Goal: Task Accomplishment & Management: Complete application form

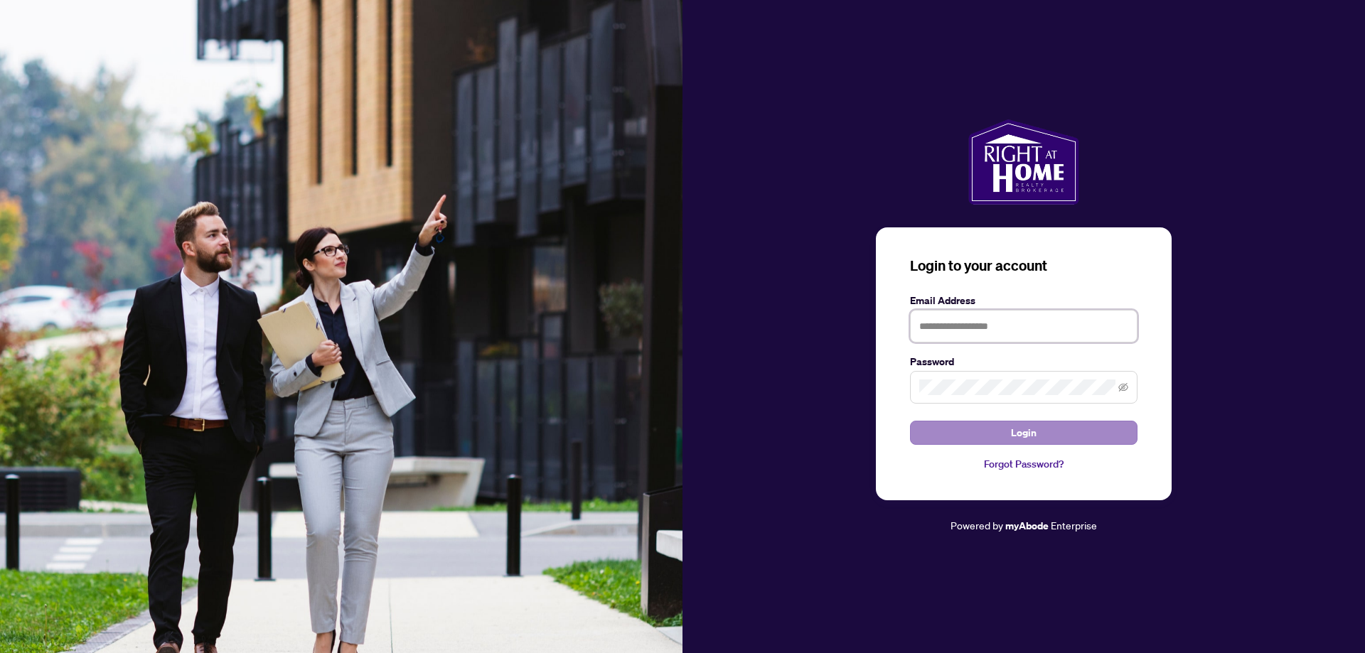
type input "**********"
click at [1016, 434] on span "Login" at bounding box center [1024, 432] width 26 height 23
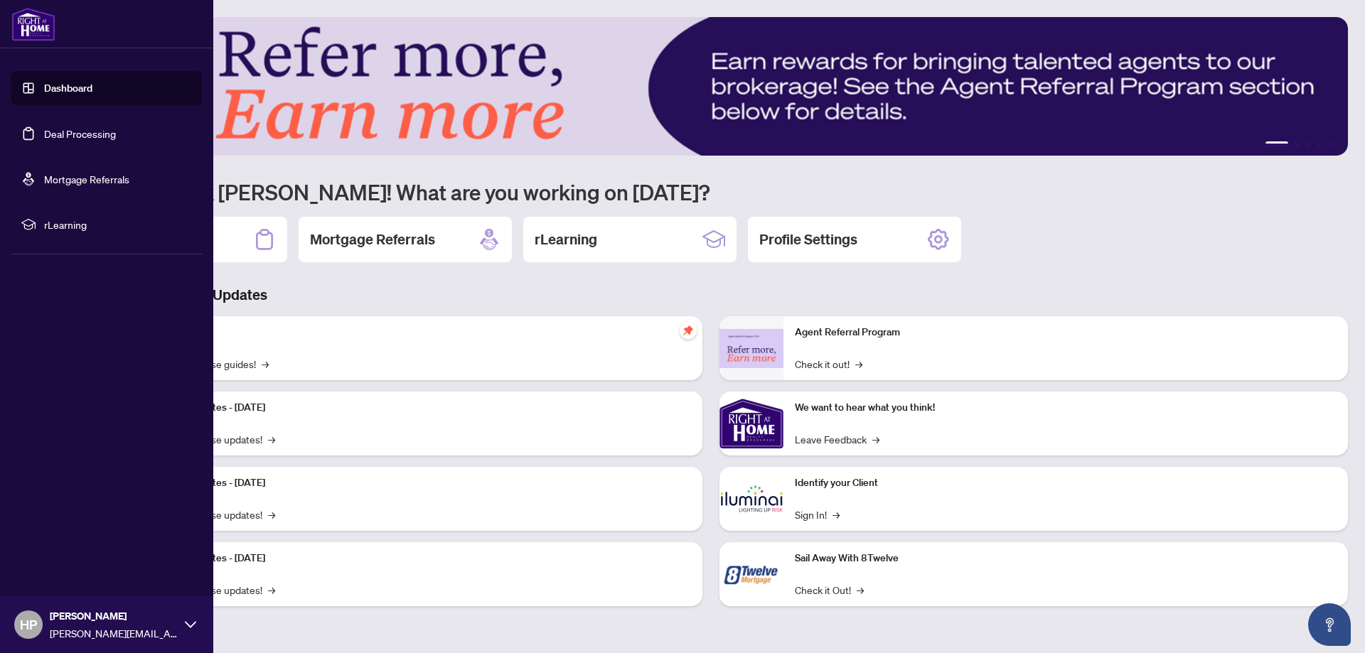
click at [80, 134] on link "Deal Processing" at bounding box center [80, 133] width 72 height 13
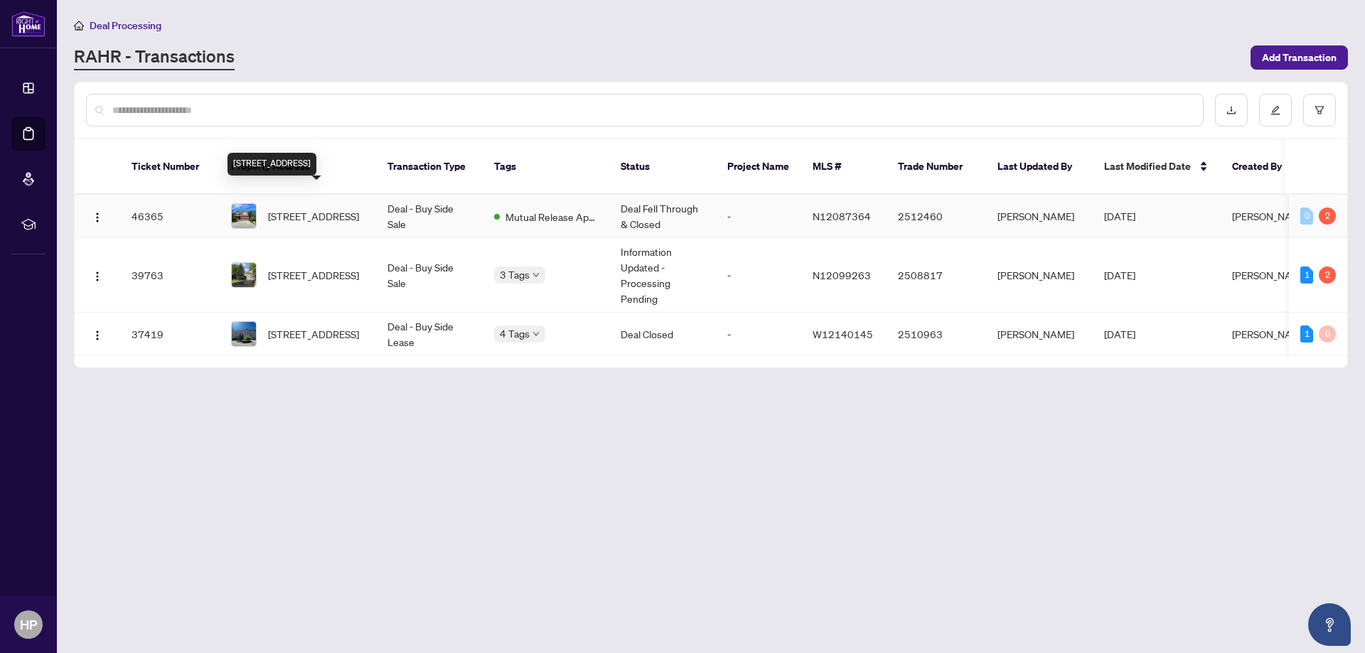
click at [283, 208] on span "[STREET_ADDRESS]" at bounding box center [313, 216] width 91 height 16
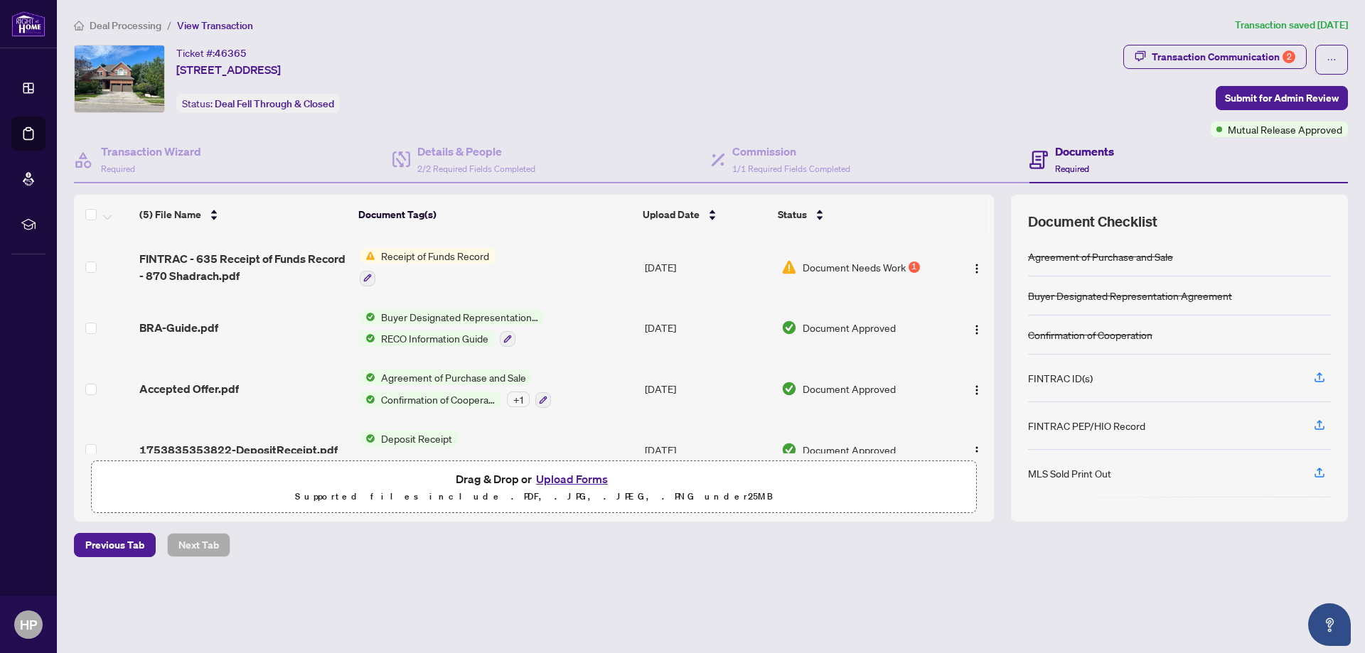
scroll to position [89, 0]
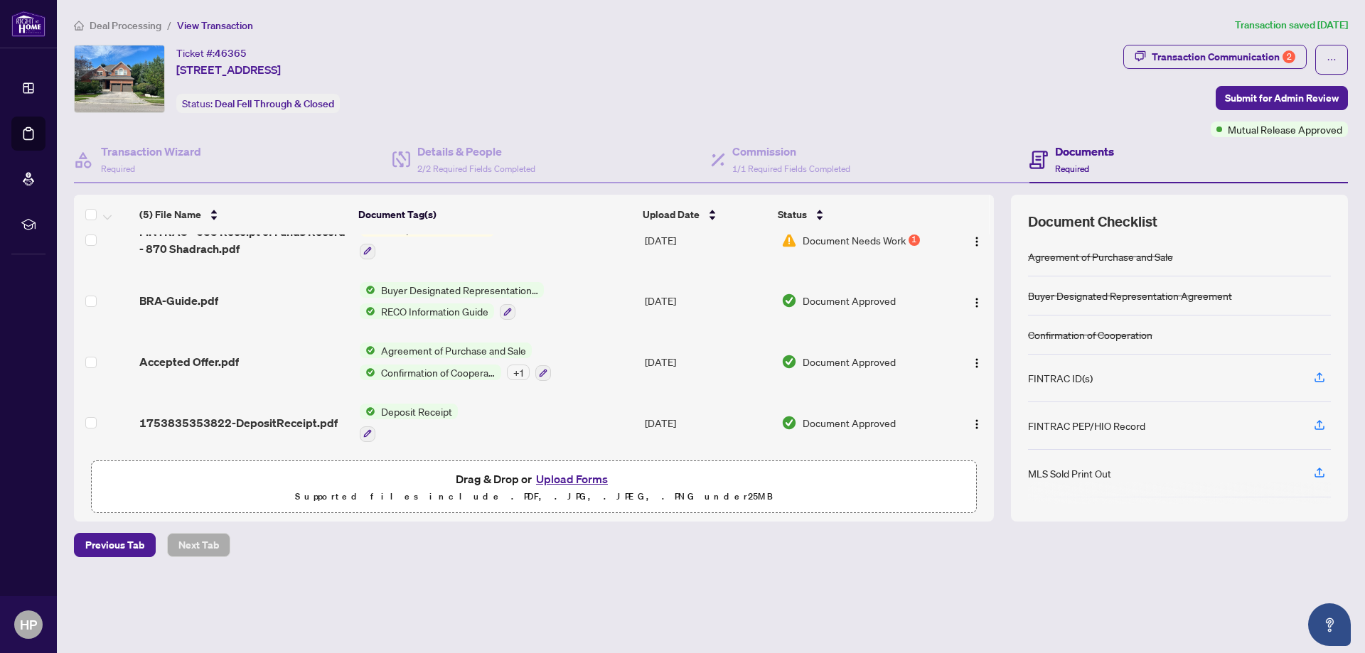
click at [579, 482] on button "Upload Forms" at bounding box center [572, 479] width 80 height 18
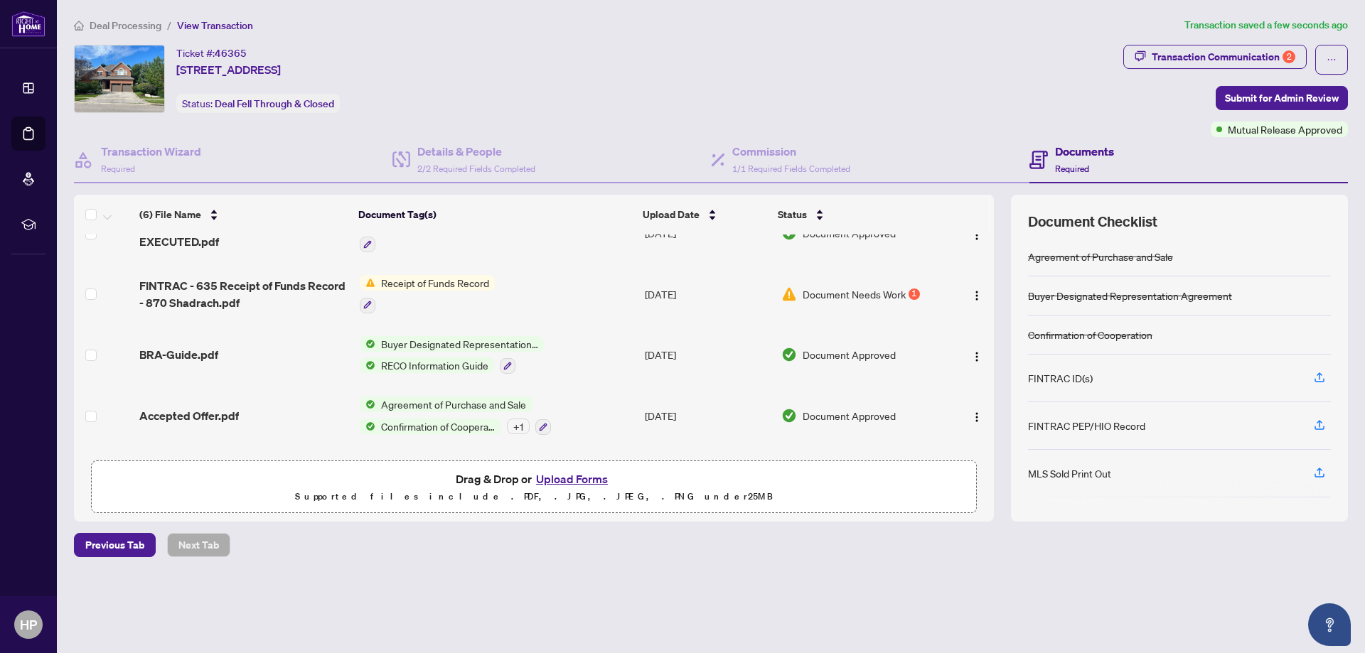
click at [573, 473] on button "Upload Forms" at bounding box center [572, 479] width 80 height 18
click at [580, 475] on button "Upload Forms" at bounding box center [572, 479] width 80 height 18
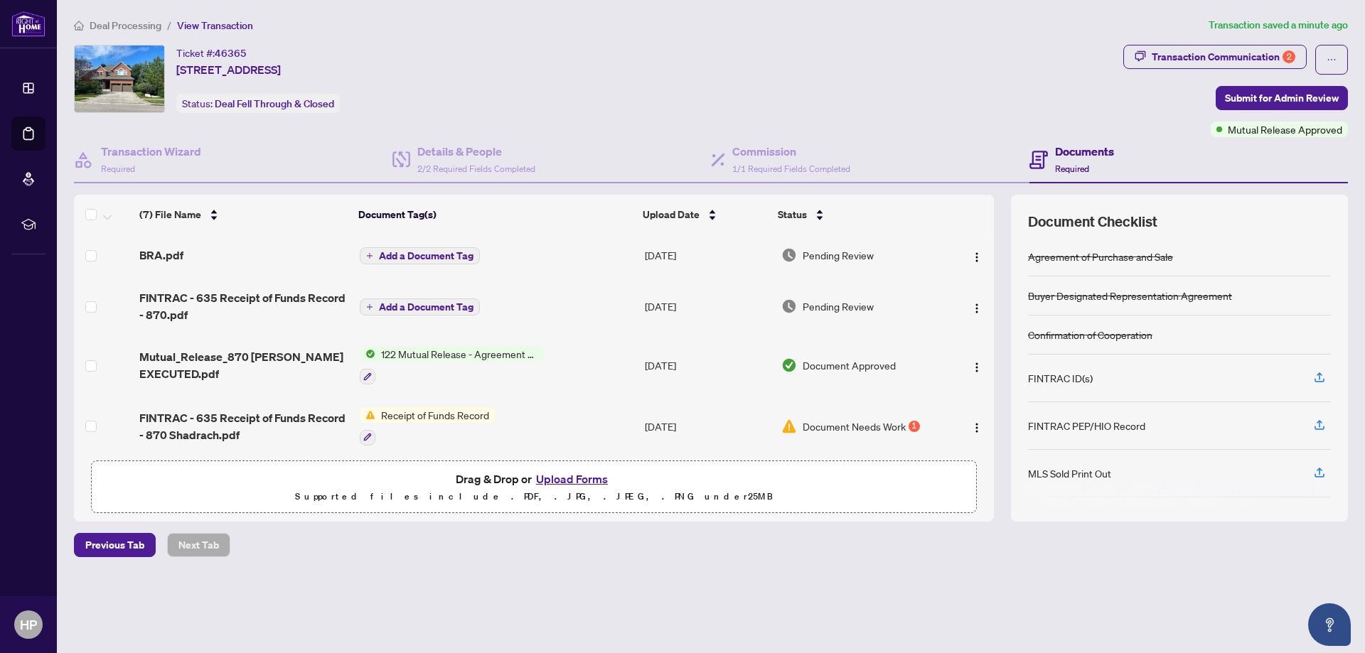
scroll to position [0, 0]
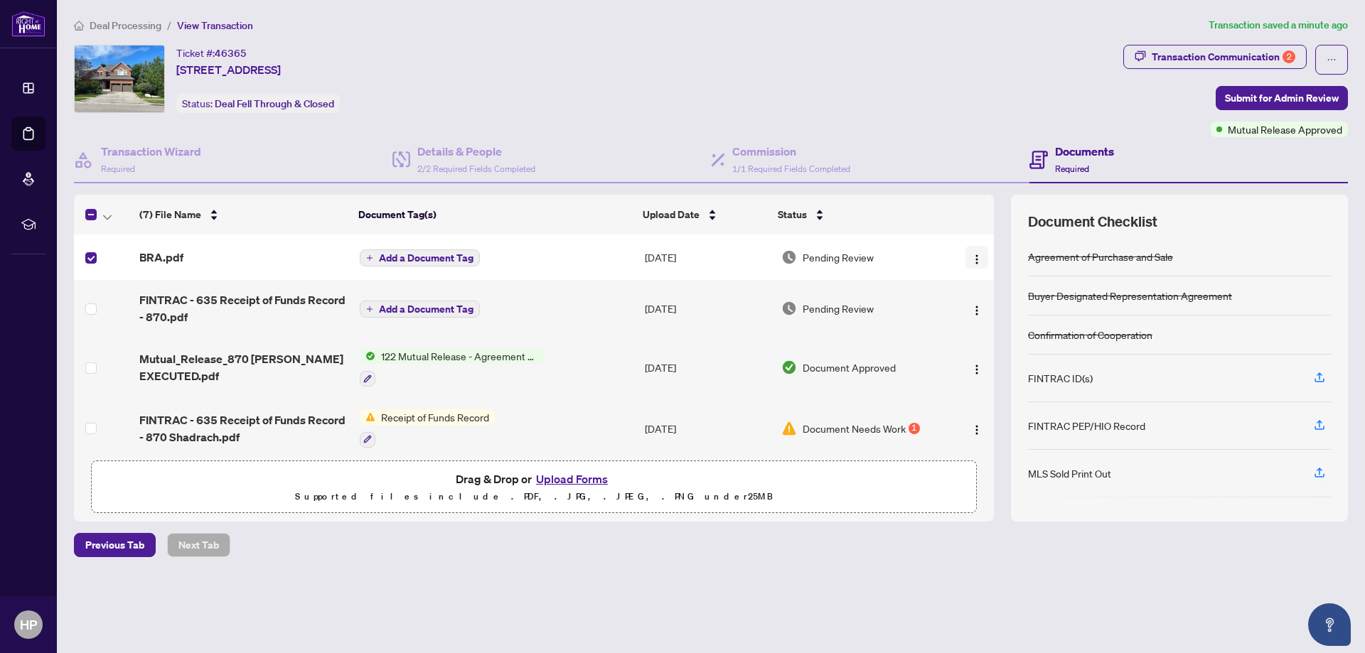
click at [971, 260] on img "button" at bounding box center [976, 259] width 11 height 11
click at [971, 257] on img "button" at bounding box center [976, 259] width 11 height 11
click at [971, 259] on img "button" at bounding box center [976, 259] width 11 height 11
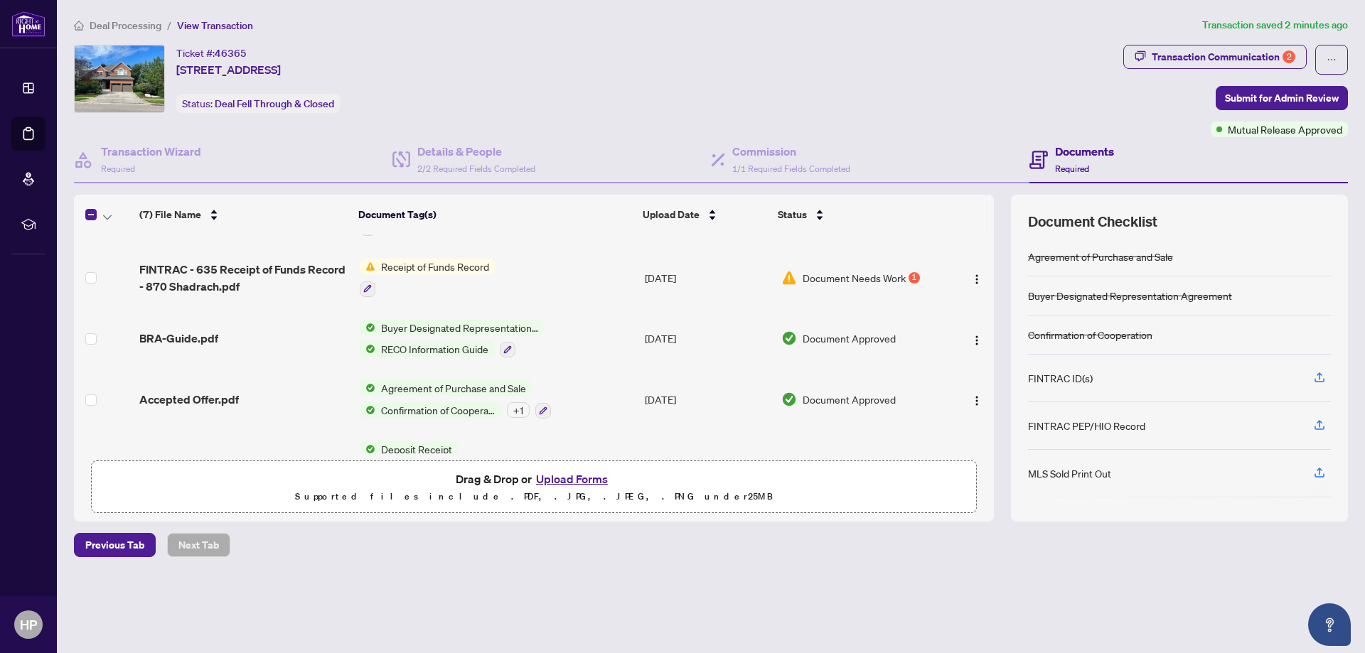
scroll to position [191, 0]
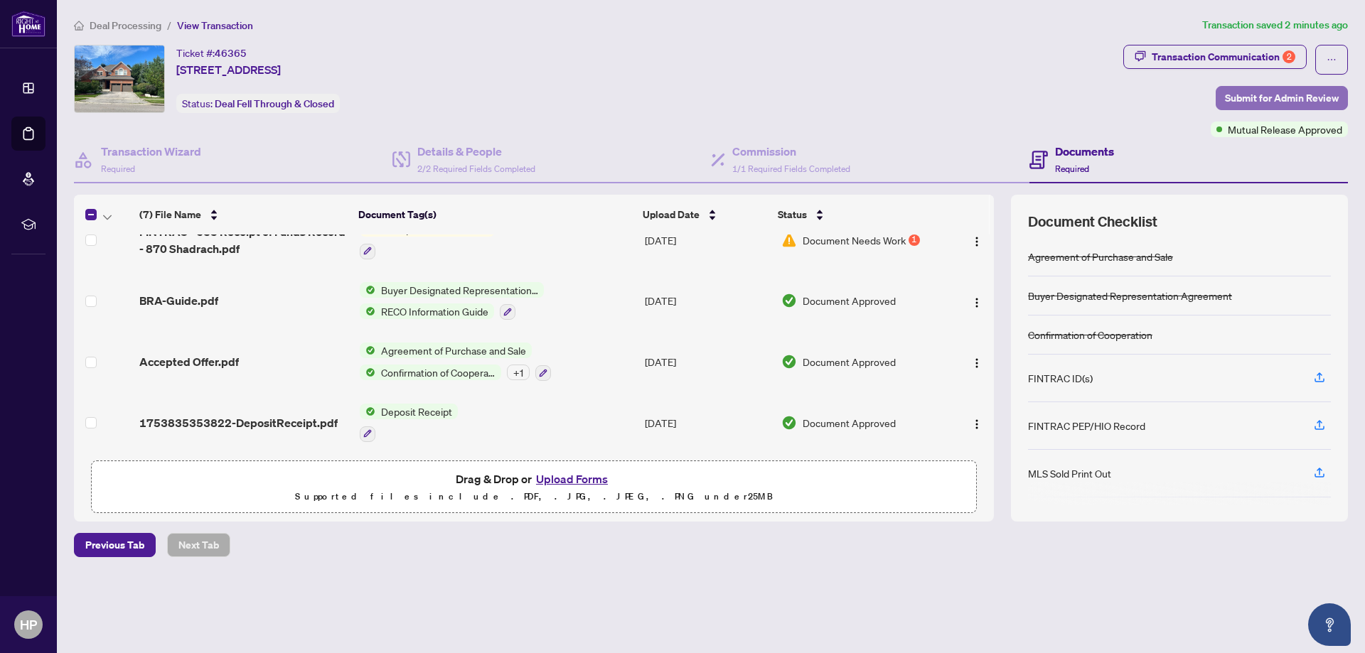
click at [1294, 97] on span "Submit for Admin Review" at bounding box center [1282, 98] width 114 height 23
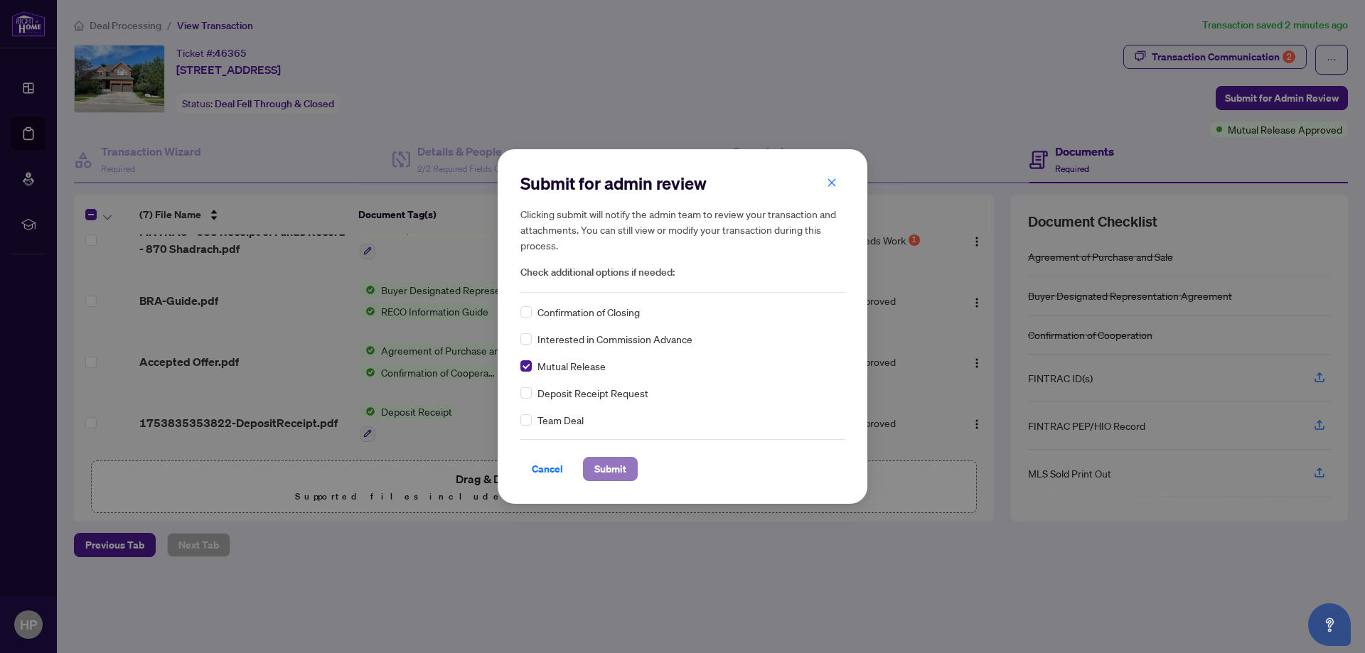
click at [613, 473] on span "Submit" at bounding box center [610, 469] width 32 height 23
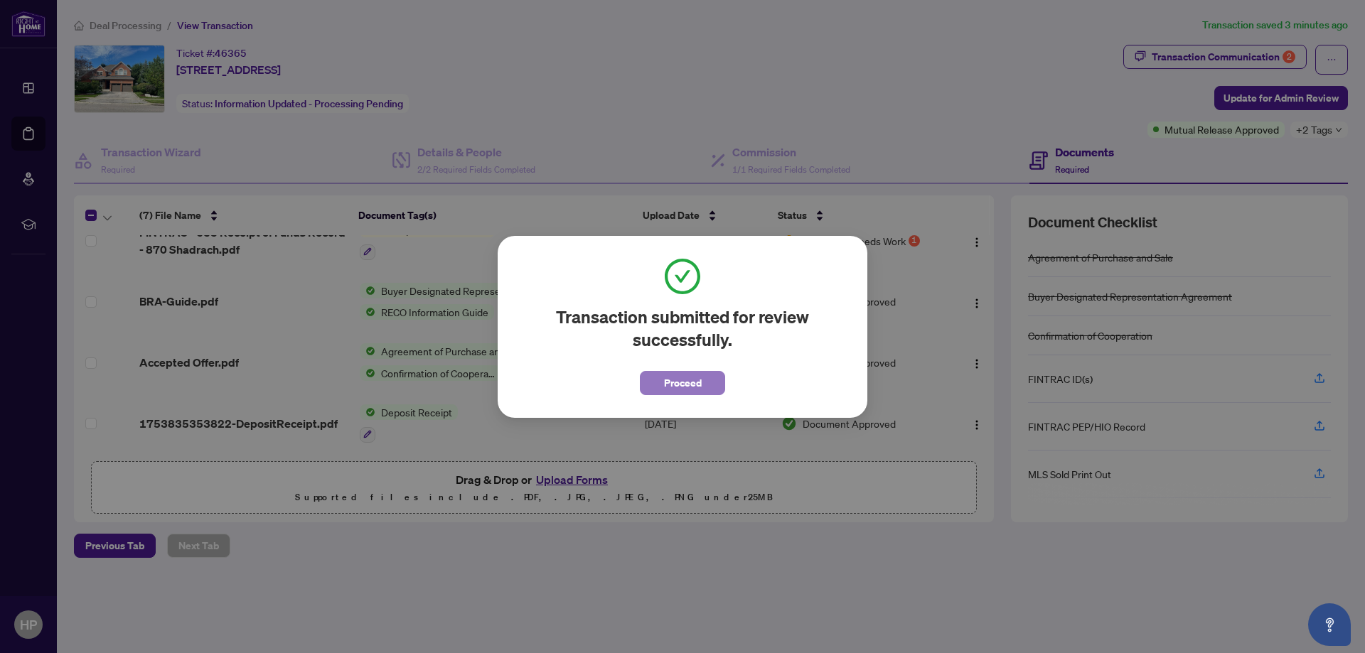
click at [687, 387] on span "Proceed" at bounding box center [683, 383] width 38 height 23
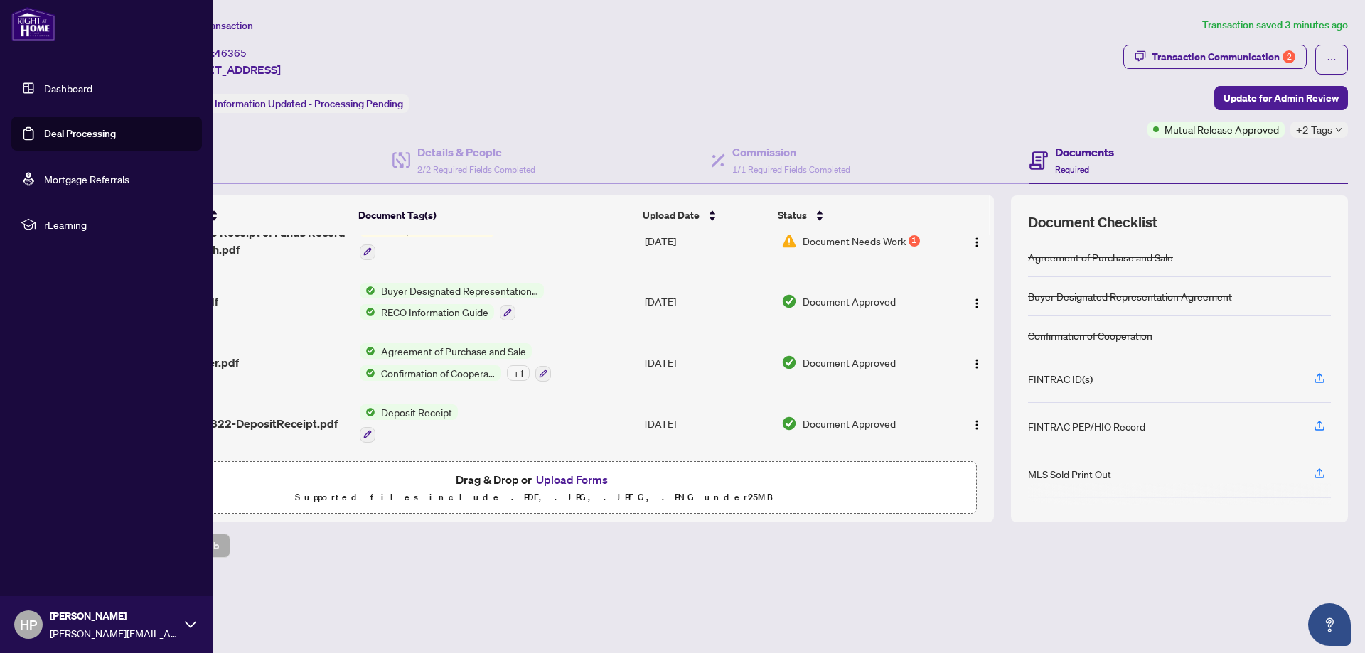
click at [86, 134] on link "Deal Processing" at bounding box center [80, 133] width 72 height 13
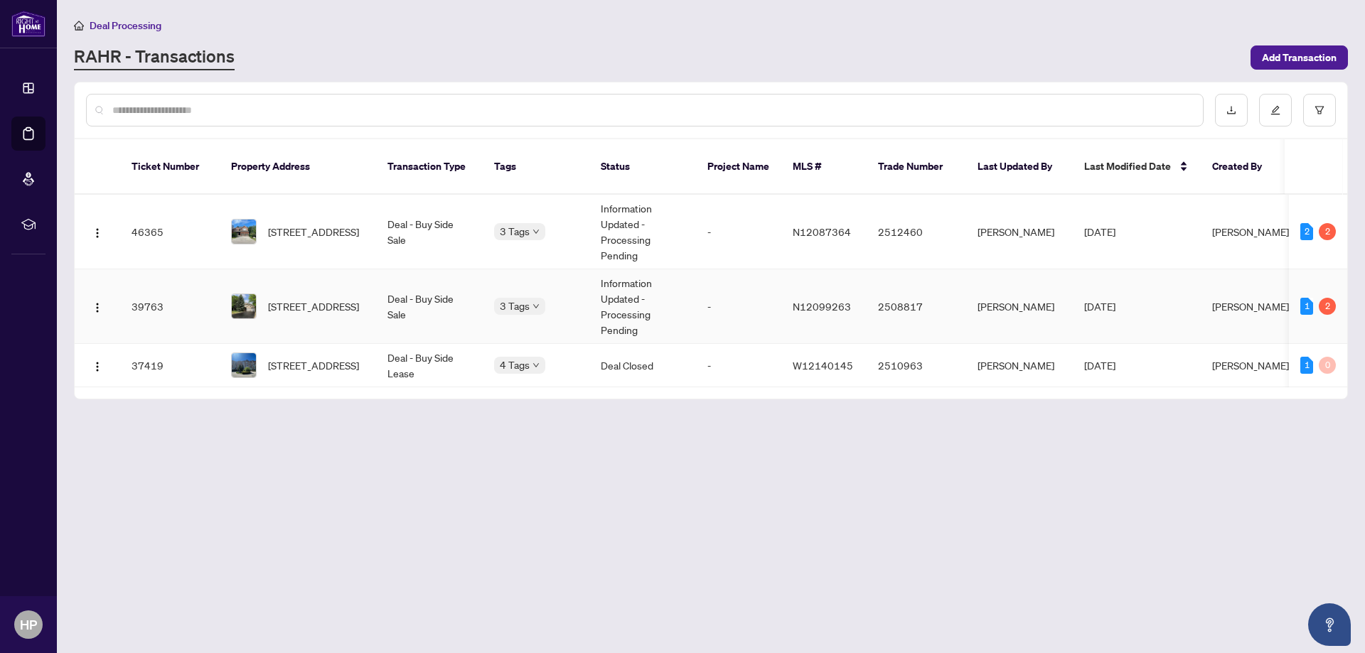
click at [319, 299] on span "970 Best Circ, Newmarket, Ontario L3X 2K9, Canada" at bounding box center [313, 307] width 91 height 16
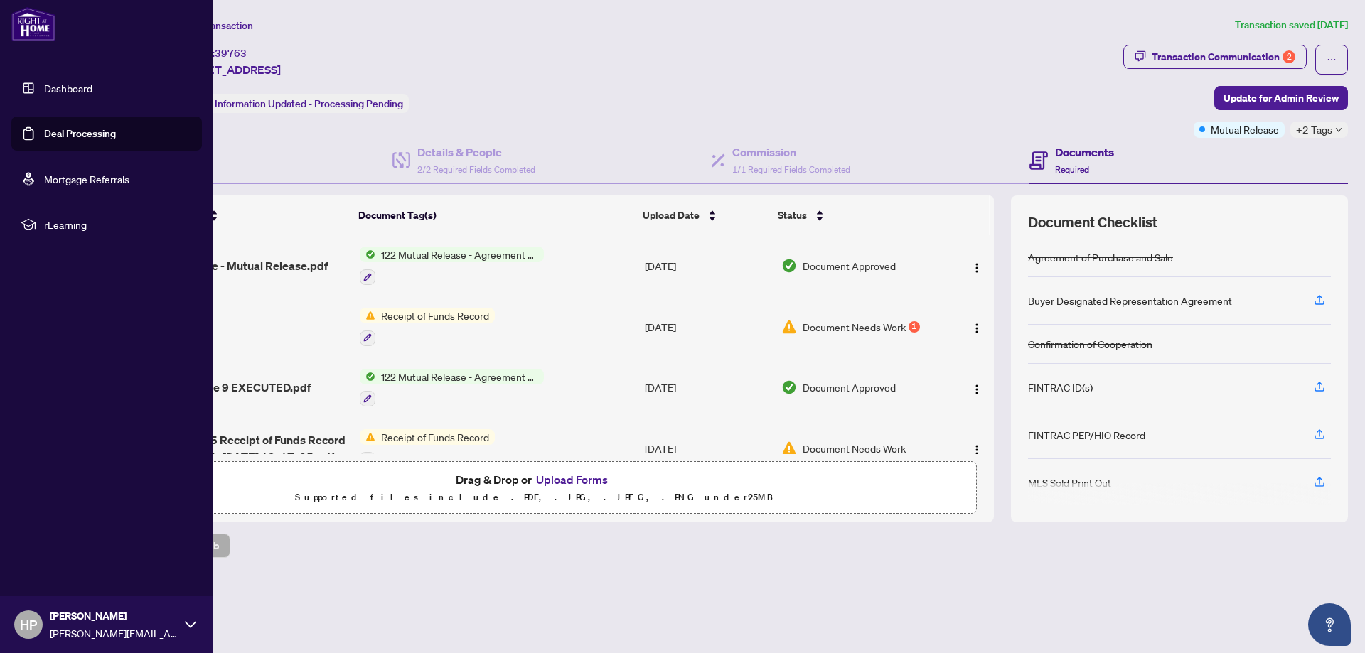
click at [187, 626] on icon at bounding box center [190, 624] width 11 height 11
click at [58, 542] on span "Logout" at bounding box center [57, 540] width 32 height 23
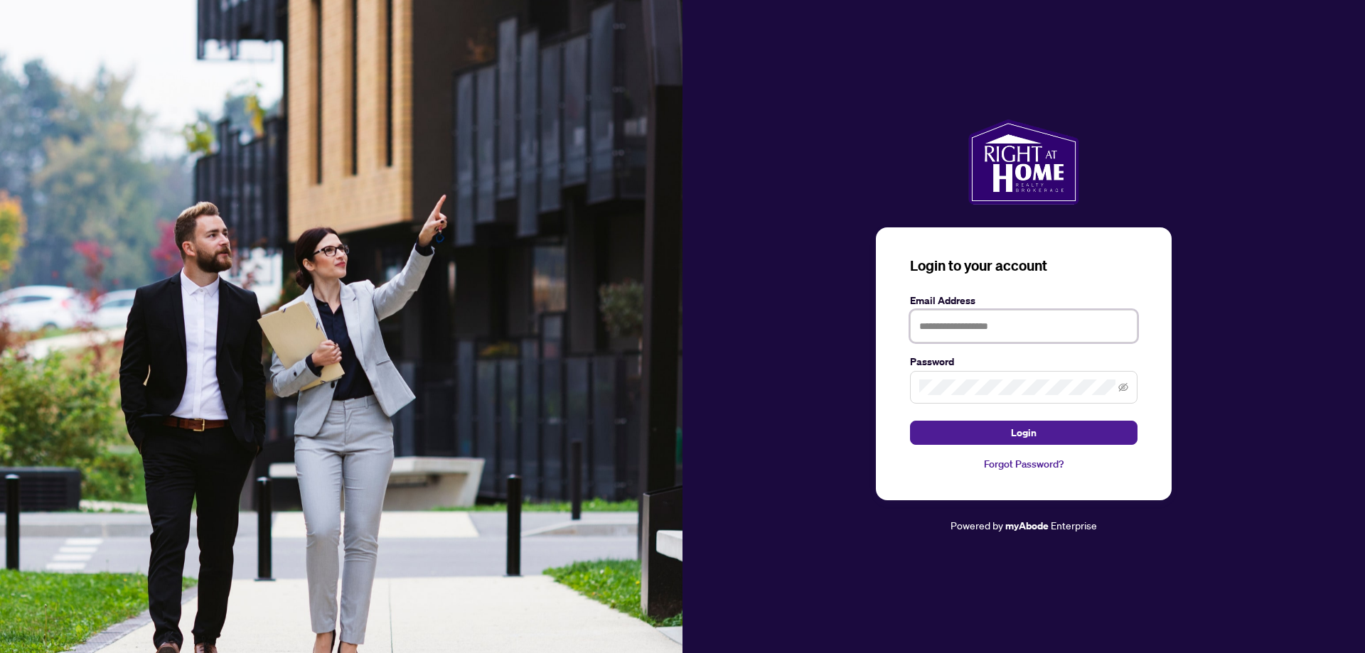
type input "**********"
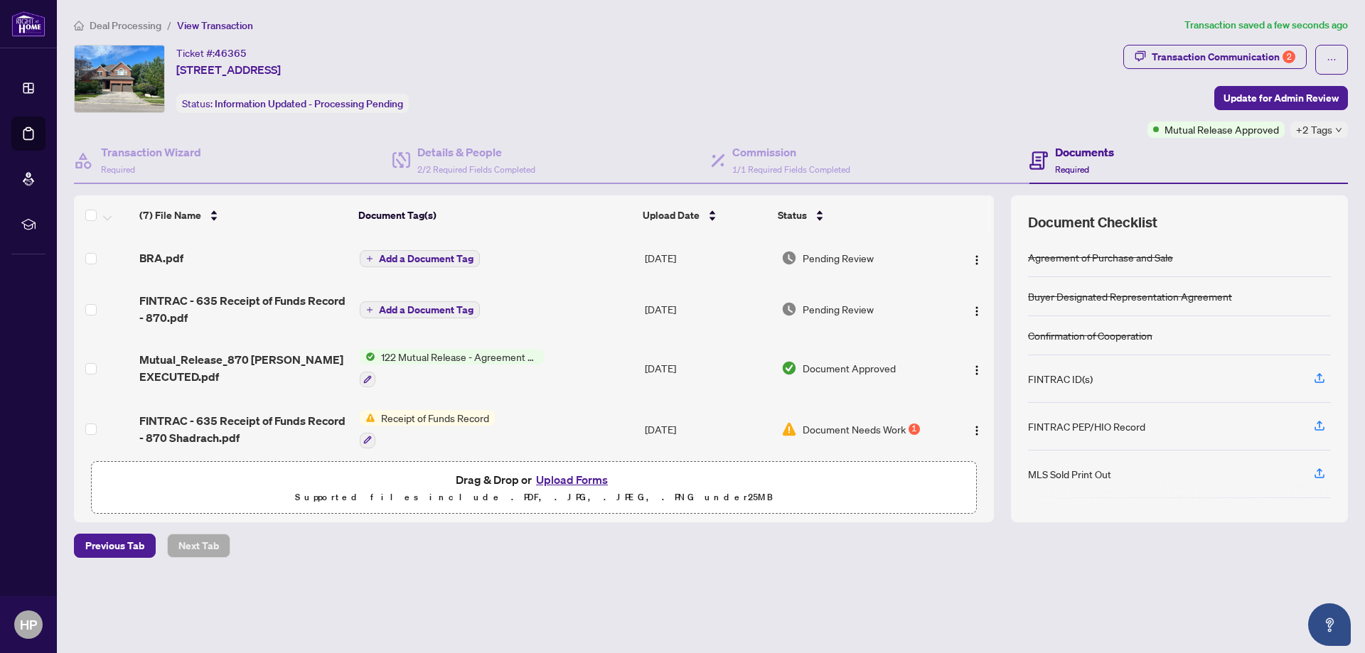
click at [1075, 154] on h4 "Documents" at bounding box center [1084, 152] width 59 height 17
